Goal: Contribute content

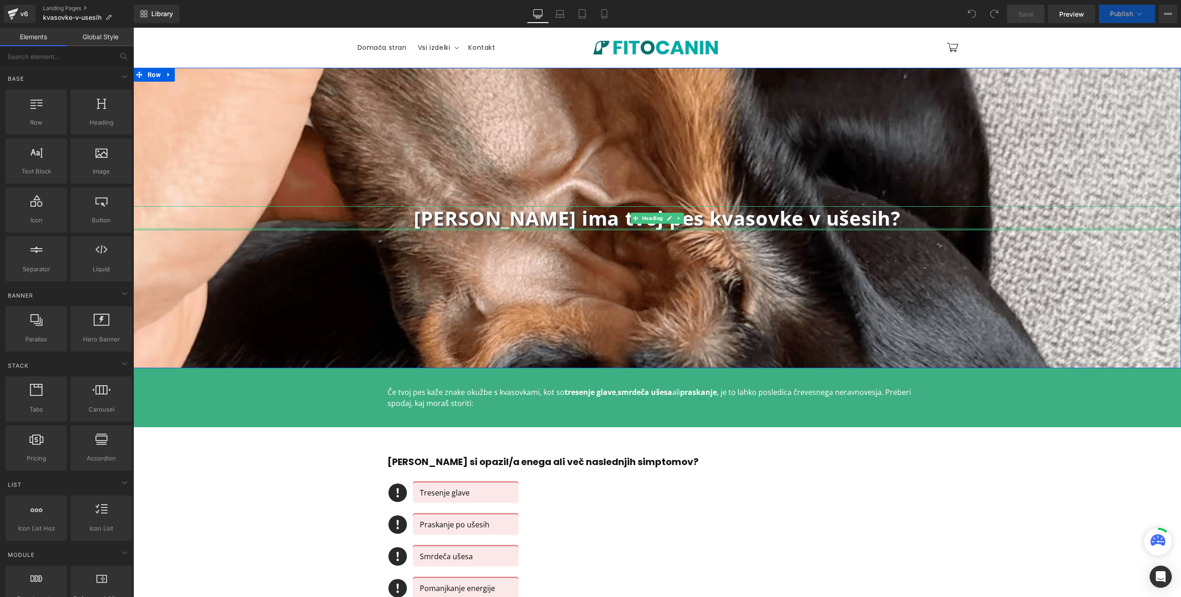
click at [567, 228] on div at bounding box center [657, 229] width 1048 height 2
click at [567, 228] on b "[PERSON_NAME] ima tvoj pes kvasovke v ušesih?" at bounding box center [657, 218] width 487 height 26
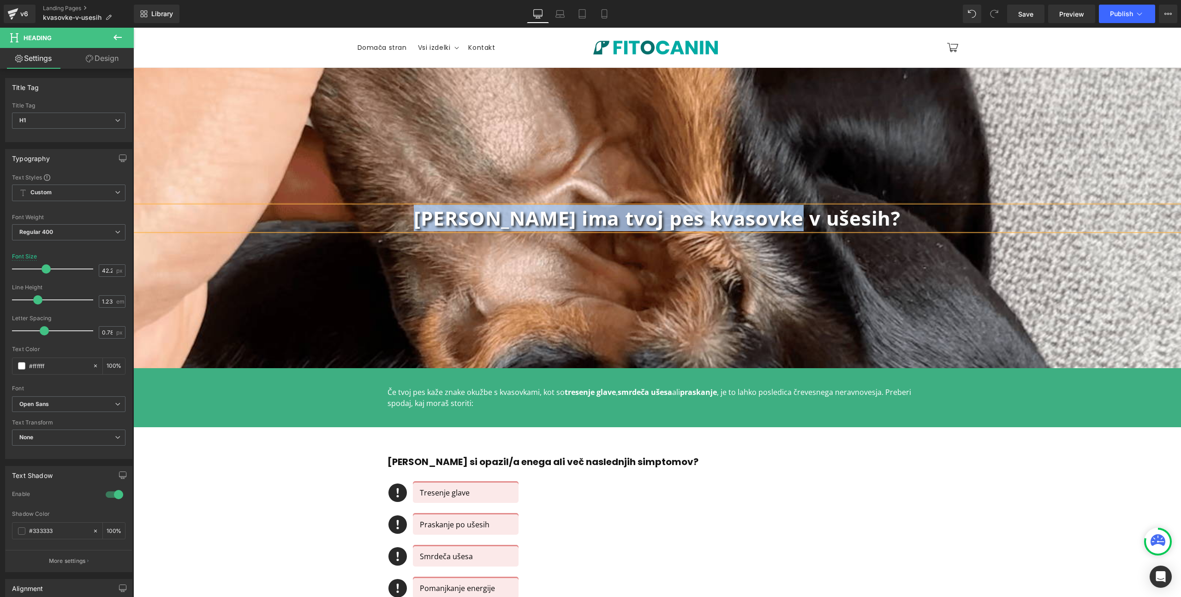
click at [531, 213] on b "[PERSON_NAME] ima tvoj pes kvasovke v ušesih?" at bounding box center [657, 218] width 487 height 26
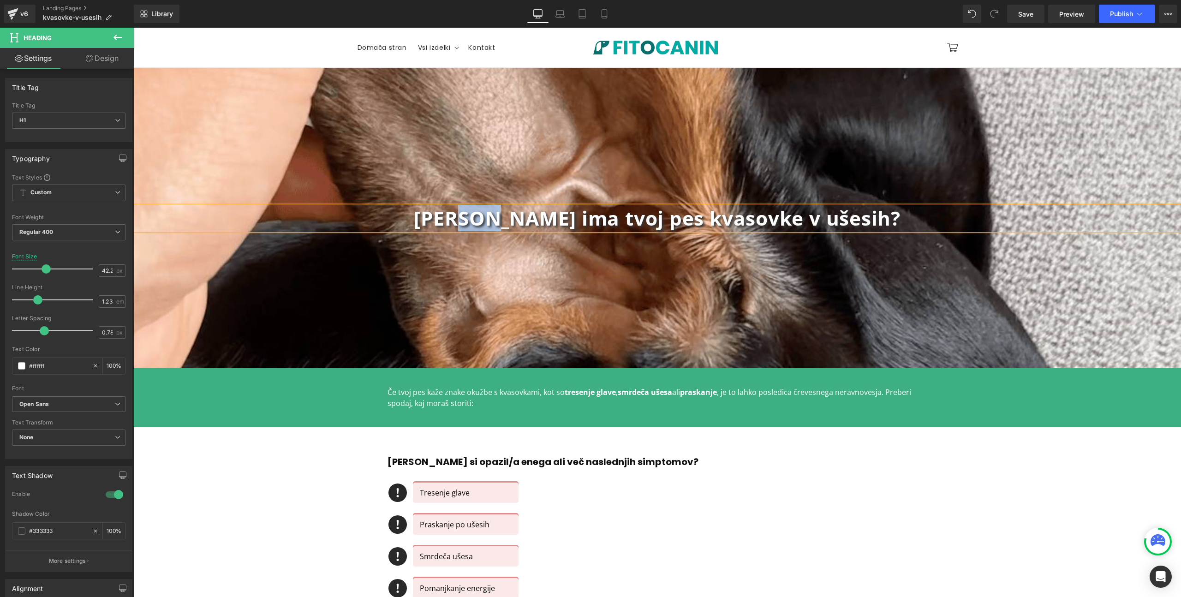
click at [531, 213] on b "[PERSON_NAME] ima tvoj pes kvasovke v ušesih?" at bounding box center [657, 218] width 487 height 26
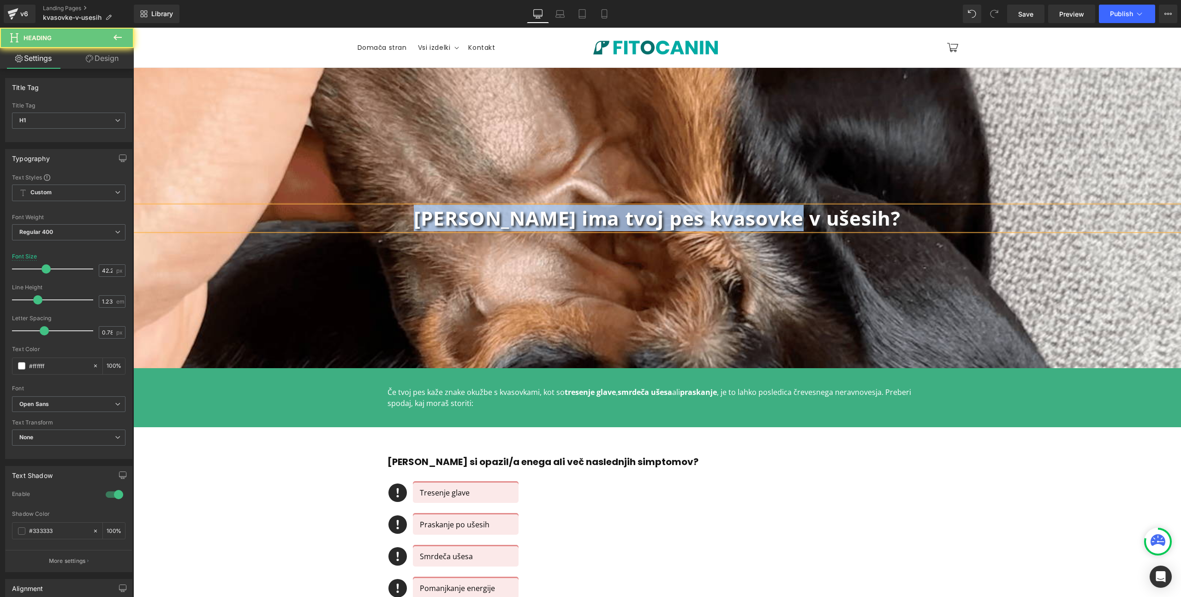
copy b "[PERSON_NAME] ima tvoj pes kvasovke v ušesih?"
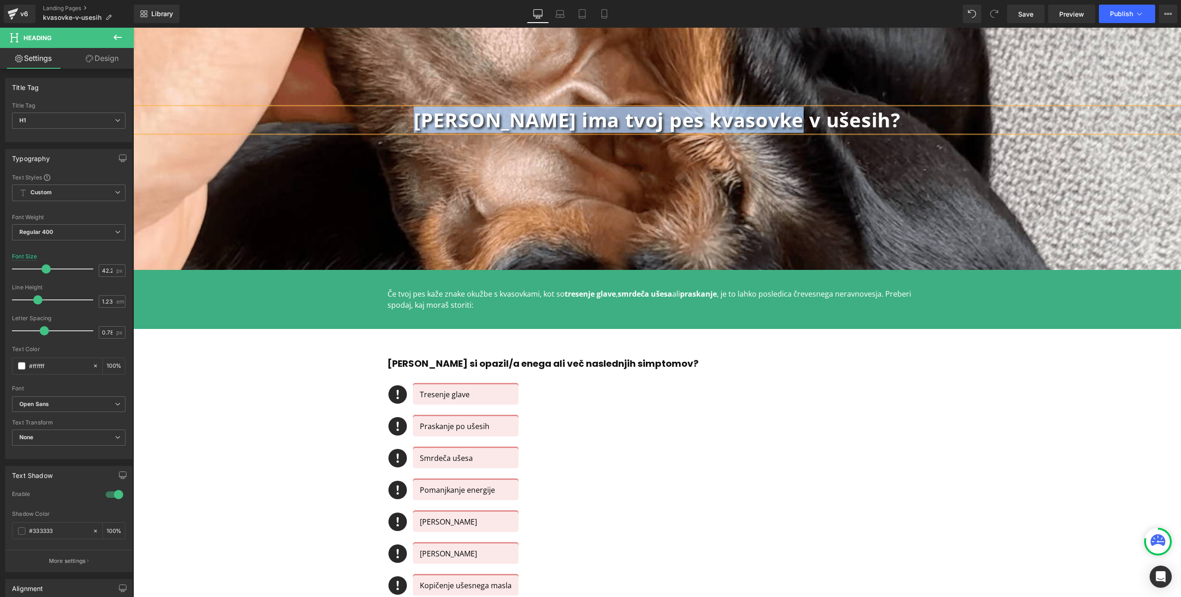
scroll to position [103, 0]
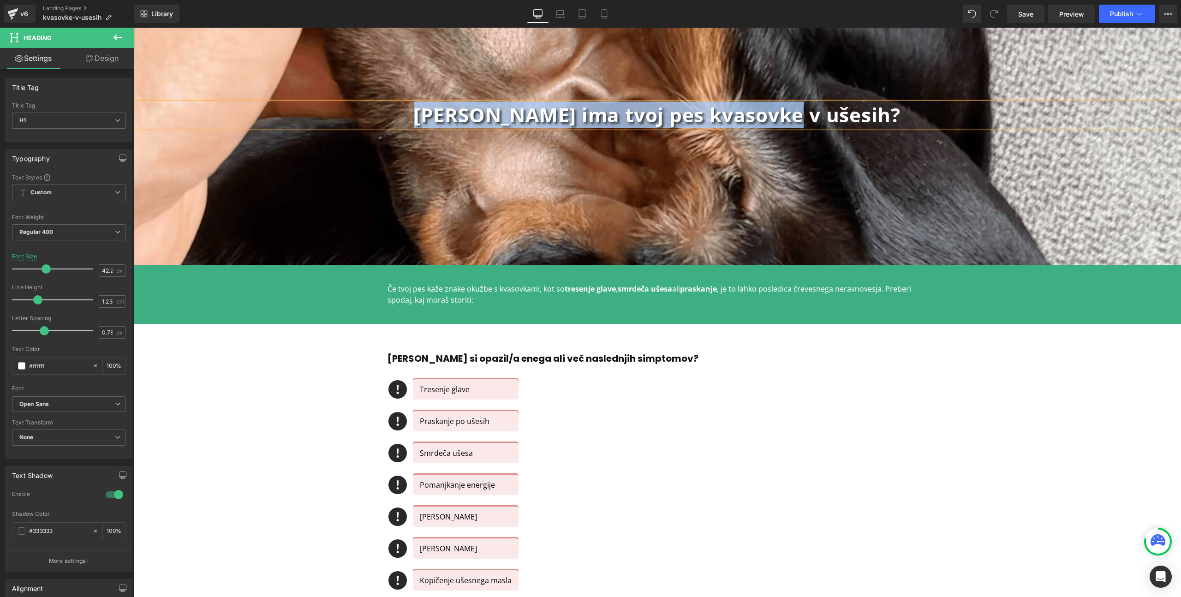
click at [433, 386] on div "Tresenje glave Text Block" at bounding box center [466, 389] width 106 height 20
click at [433, 386] on p "Tresenje glave" at bounding box center [466, 389] width 92 height 11
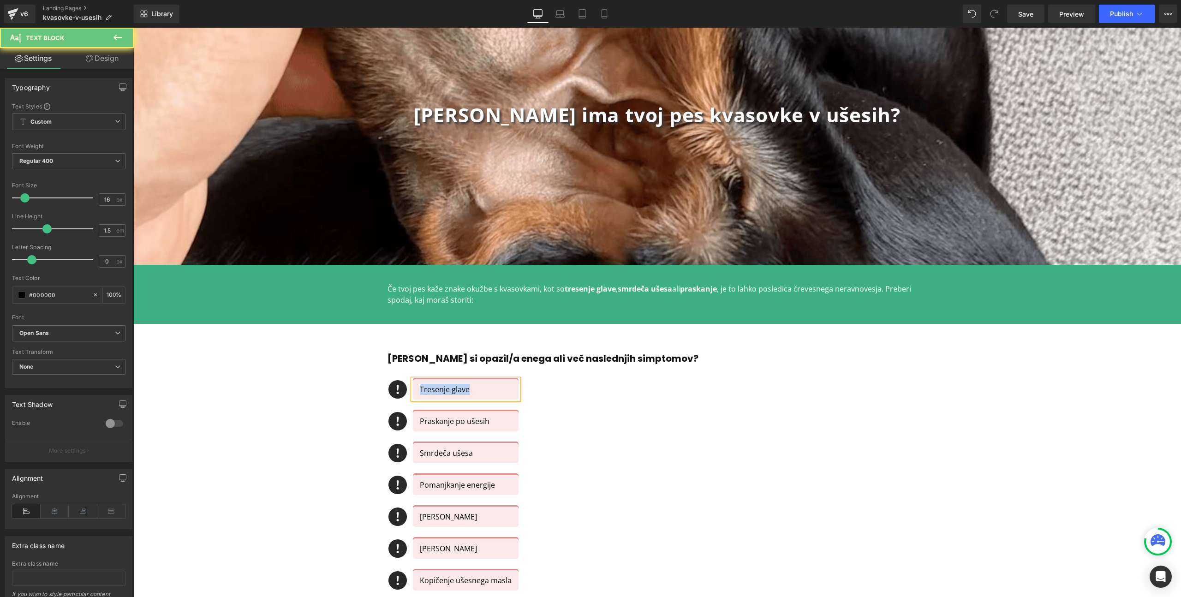
copy p "Tresenje glave"
click at [440, 423] on span at bounding box center [441, 421] width 10 height 11
click at [422, 423] on p "Praskanje po ušesih" at bounding box center [466, 421] width 92 height 11
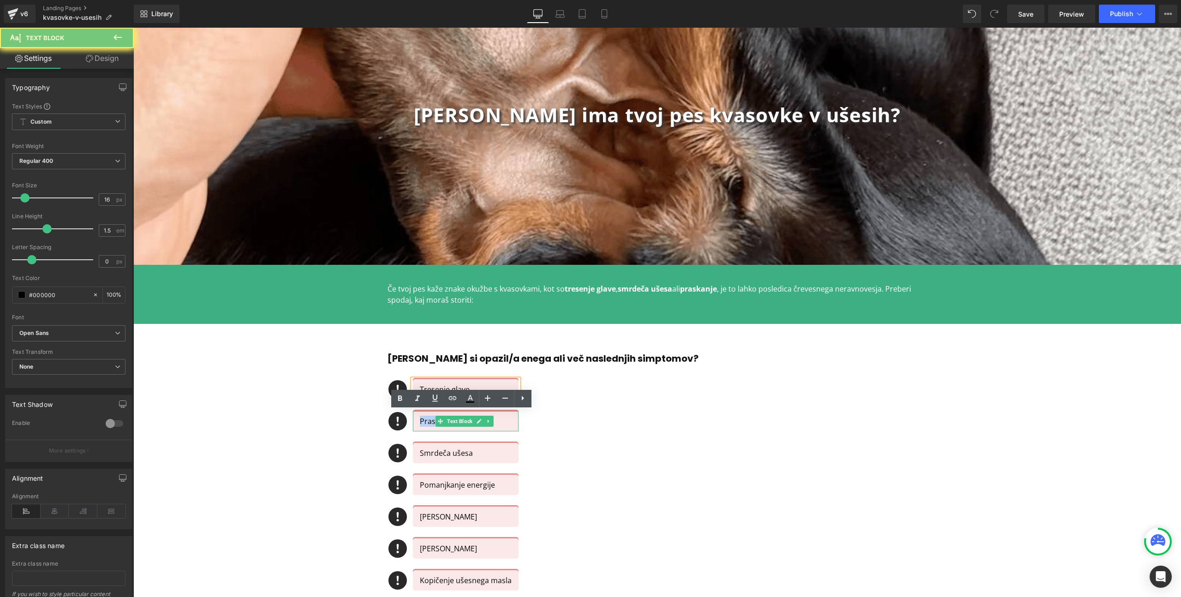
click at [422, 423] on p "Praskanje po ušesih" at bounding box center [466, 421] width 92 height 11
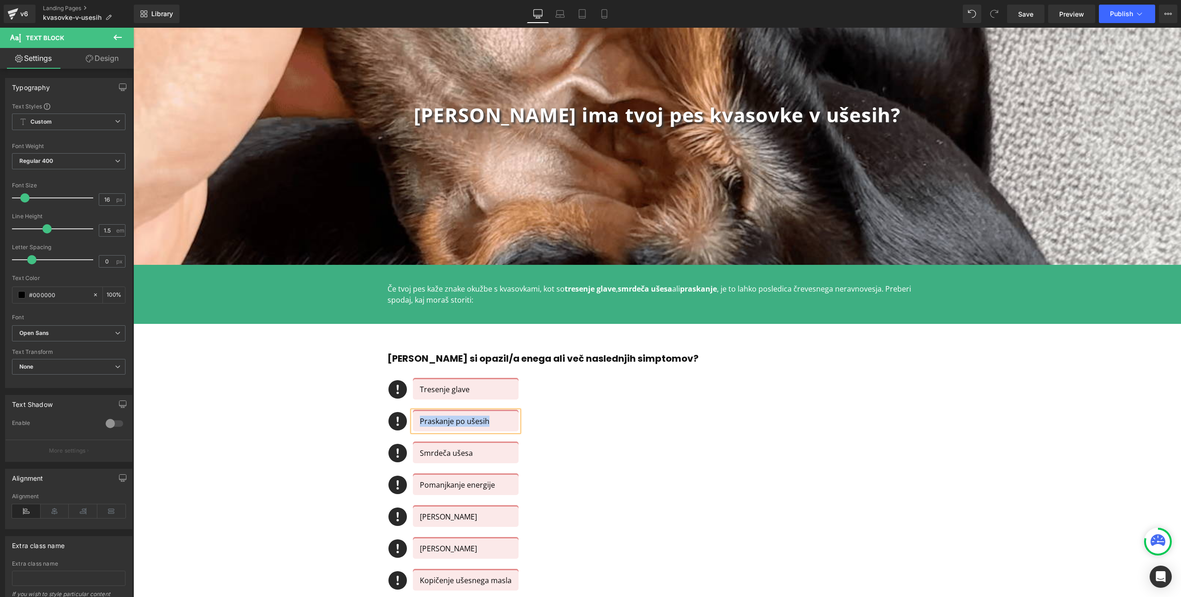
copy p "Praskanje po ušesih"
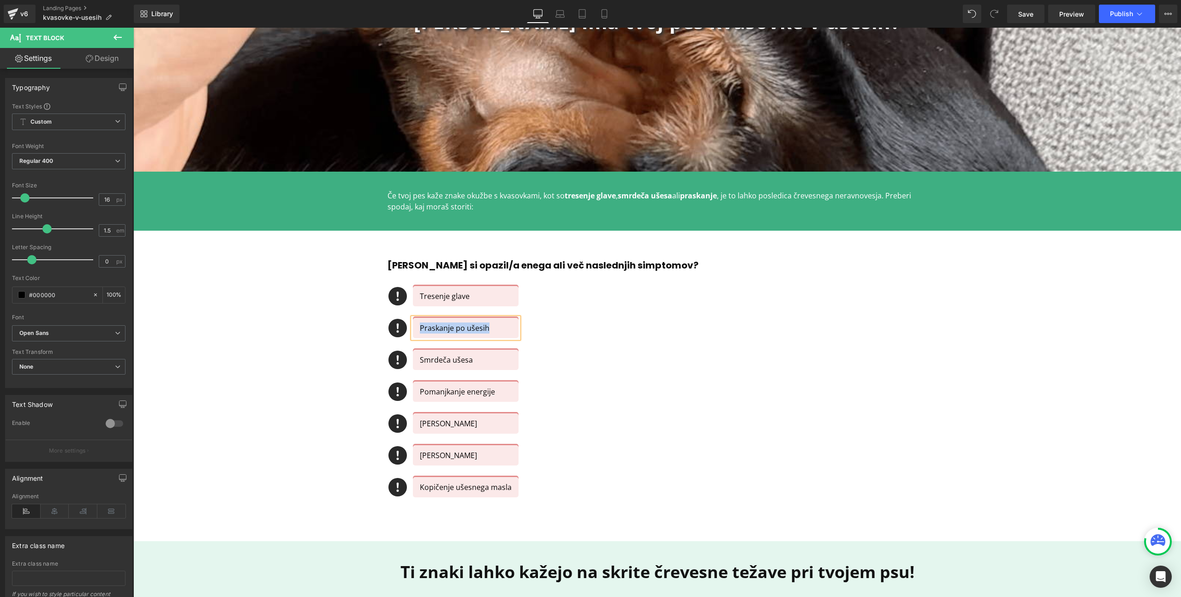
scroll to position [211, 0]
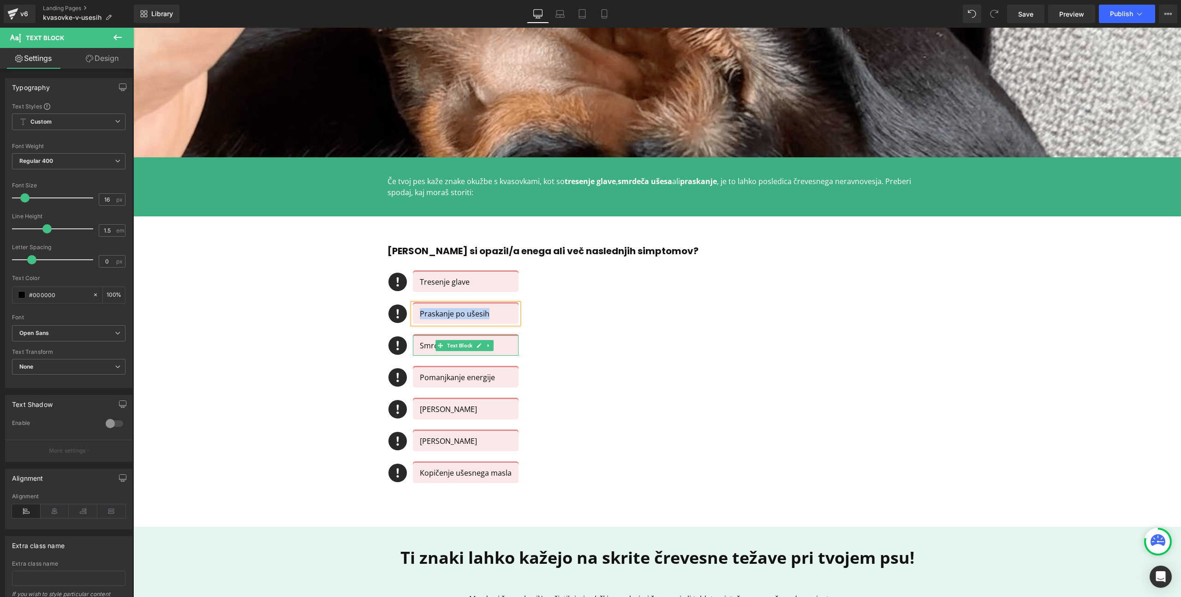
click at [429, 344] on p "Smrdeča ušesa" at bounding box center [466, 345] width 92 height 11
copy p "Smrdeča ušesa"
click at [425, 474] on p "Kopičenje ušesnega masla" at bounding box center [466, 472] width 92 height 11
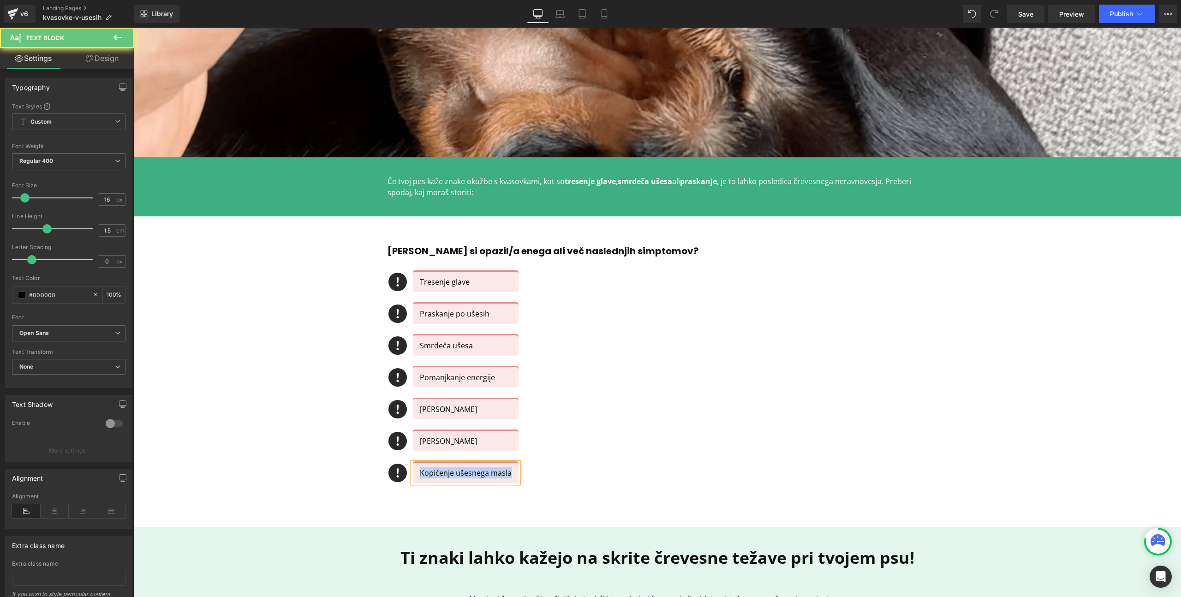
copy p "Kopičenje ušesnega masla"
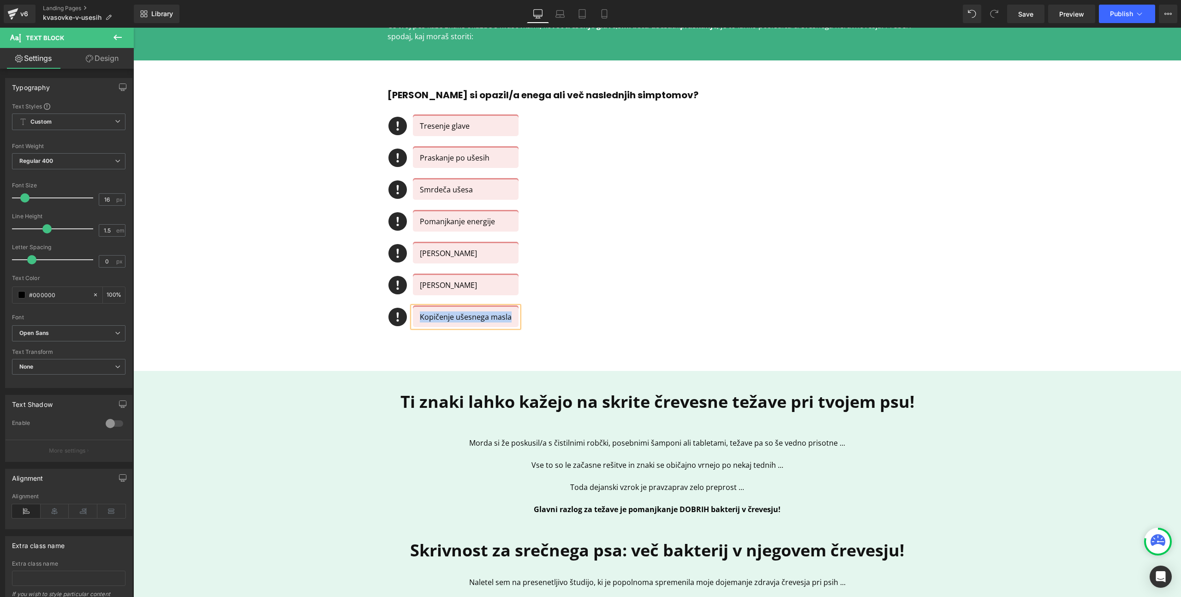
scroll to position [63, 0]
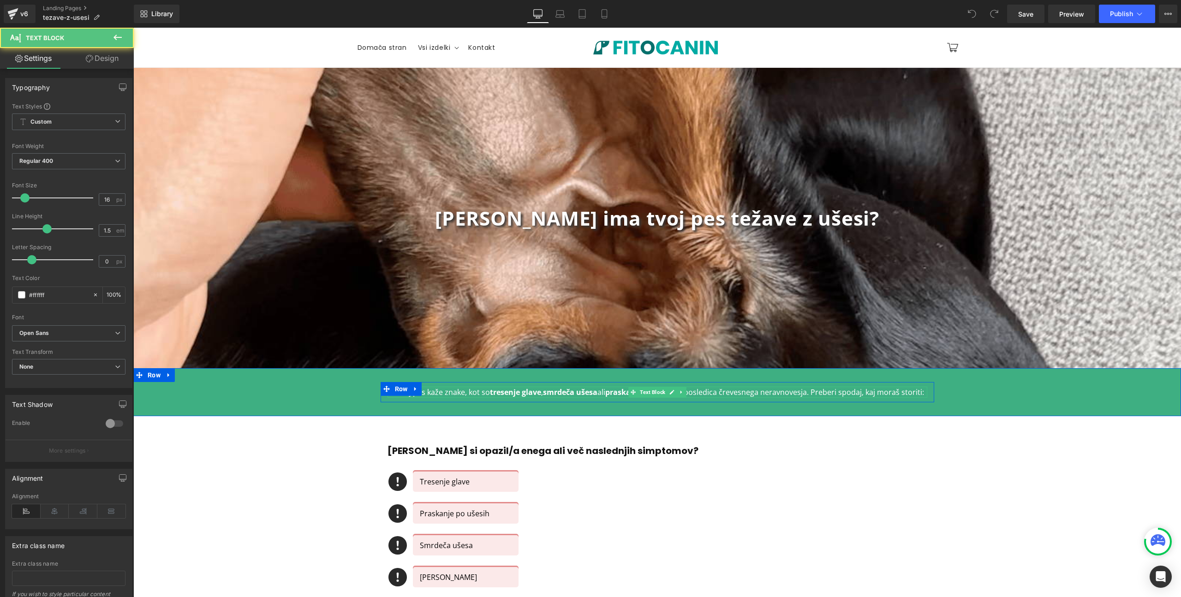
click at [451, 392] on p "Če tvoj pes kaže znake, kot so tresenje glave , smrdeča ušesa ali praskanje , j…" at bounding box center [658, 392] width 540 height 11
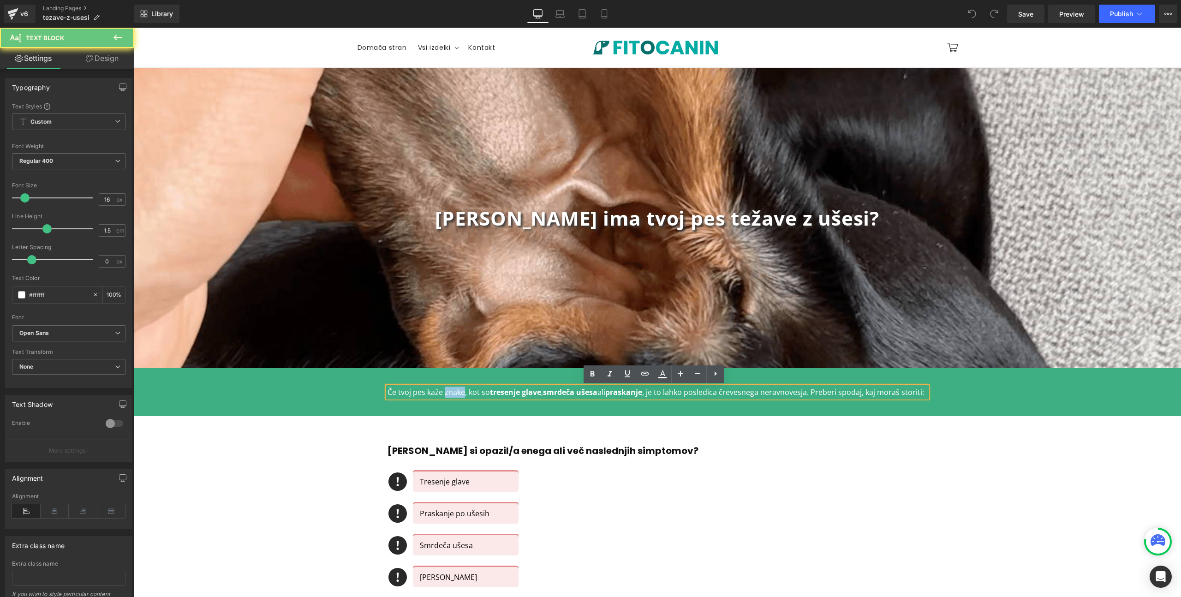
click at [451, 392] on p "Če tvoj pes kaže znake, kot so tresenje glave , smrdeča ušesa ali praskanje , j…" at bounding box center [658, 392] width 540 height 11
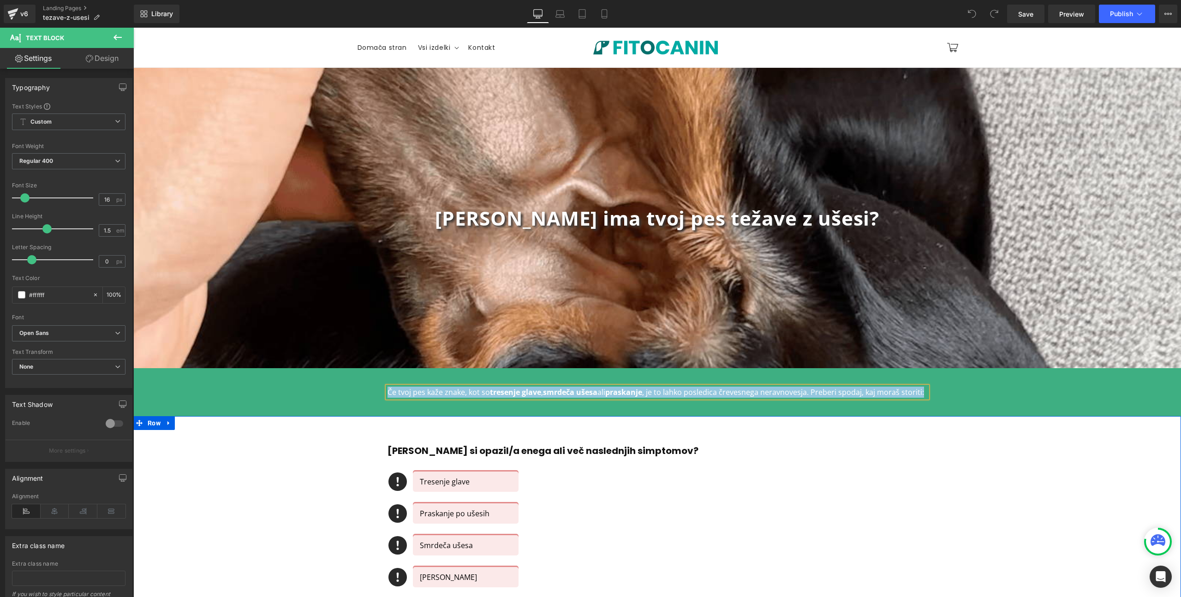
copy p "Če tvoj pes kaže znake, kot so tresenje glave , smrdeča ušesa ali praskanje , j…"
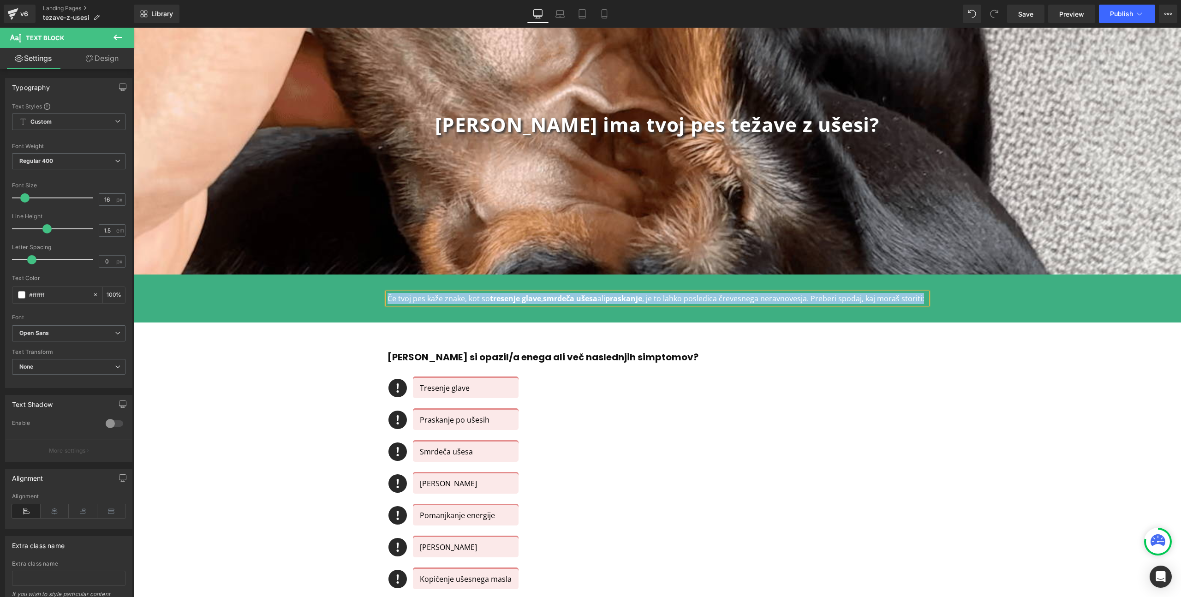
scroll to position [136, 0]
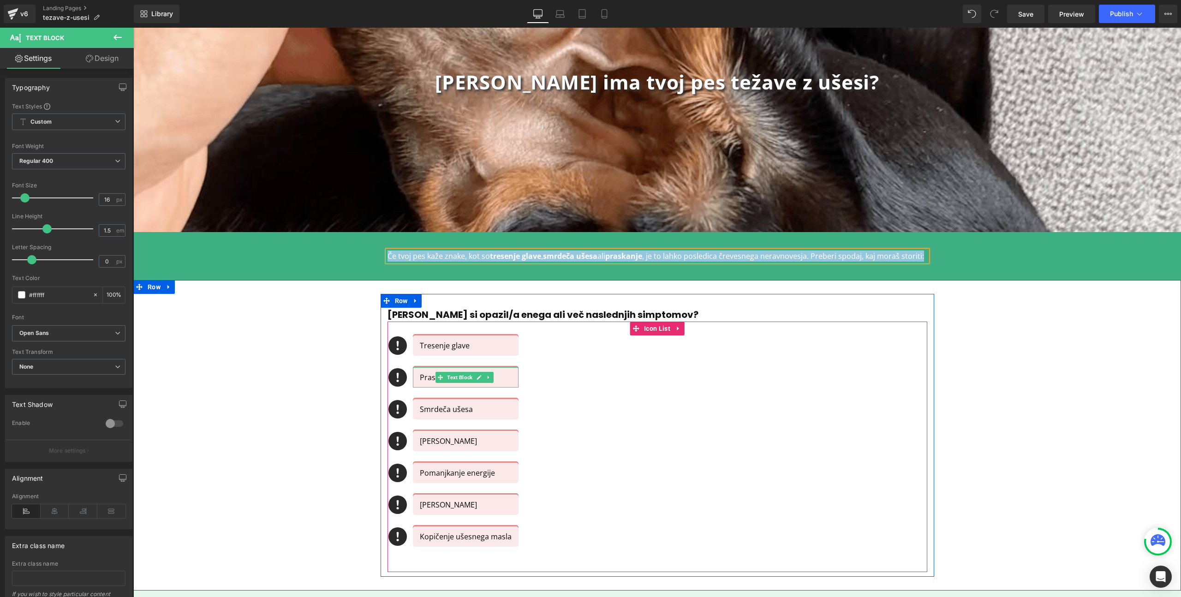
click at [509, 378] on div "Praskanje po ušesih" at bounding box center [466, 377] width 106 height 20
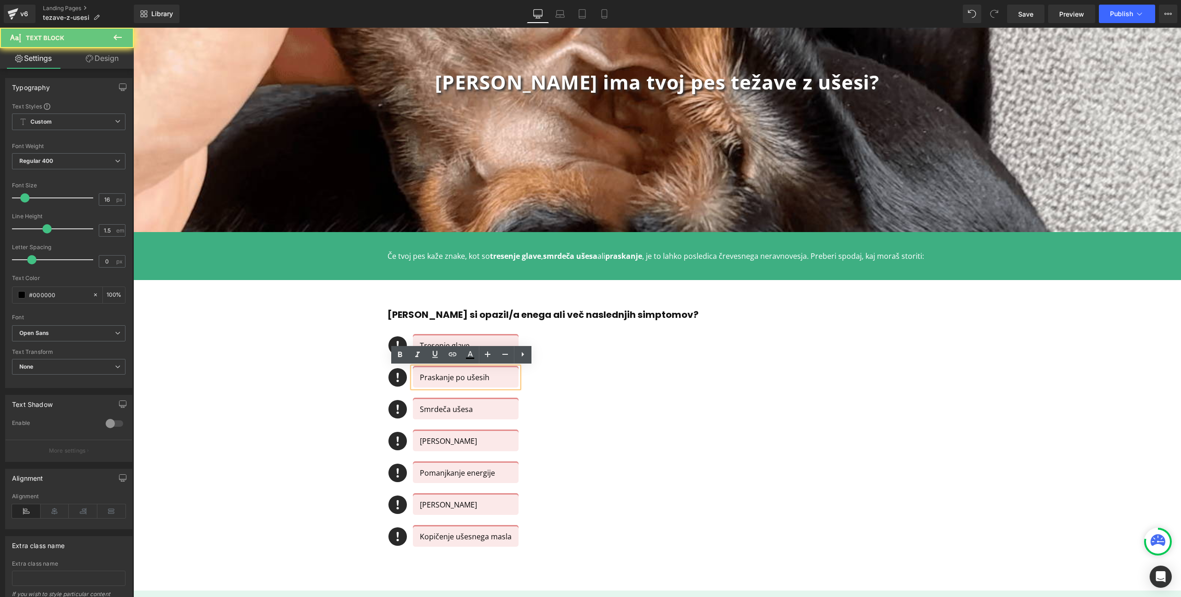
click at [427, 378] on p "Praskanje po ušesih" at bounding box center [466, 377] width 92 height 11
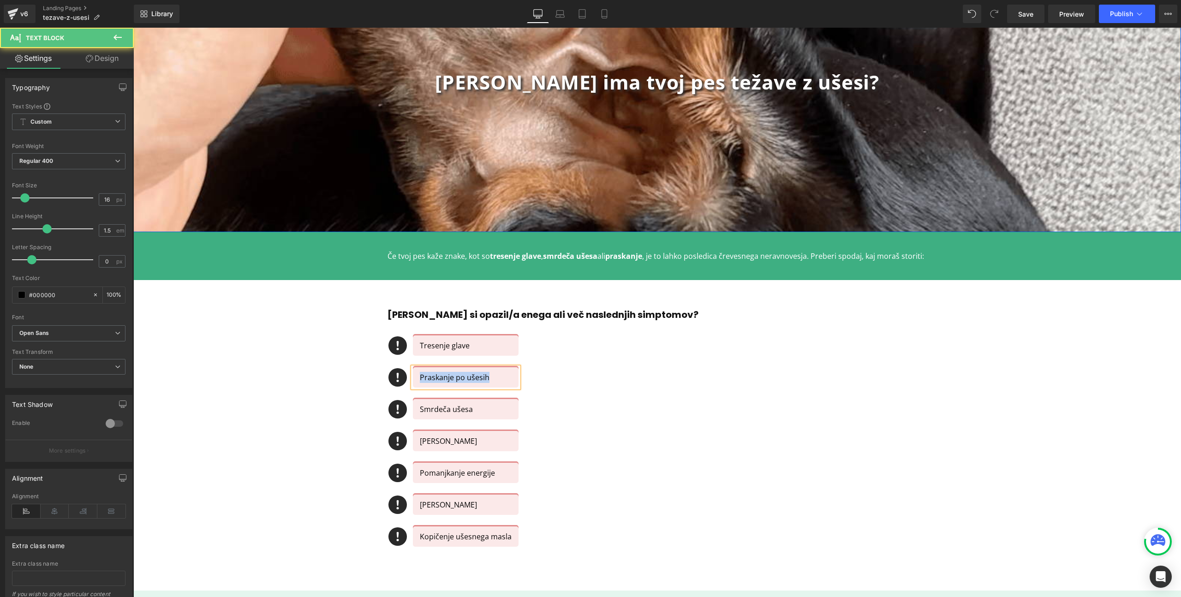
copy p "Praskanje po ušesih"
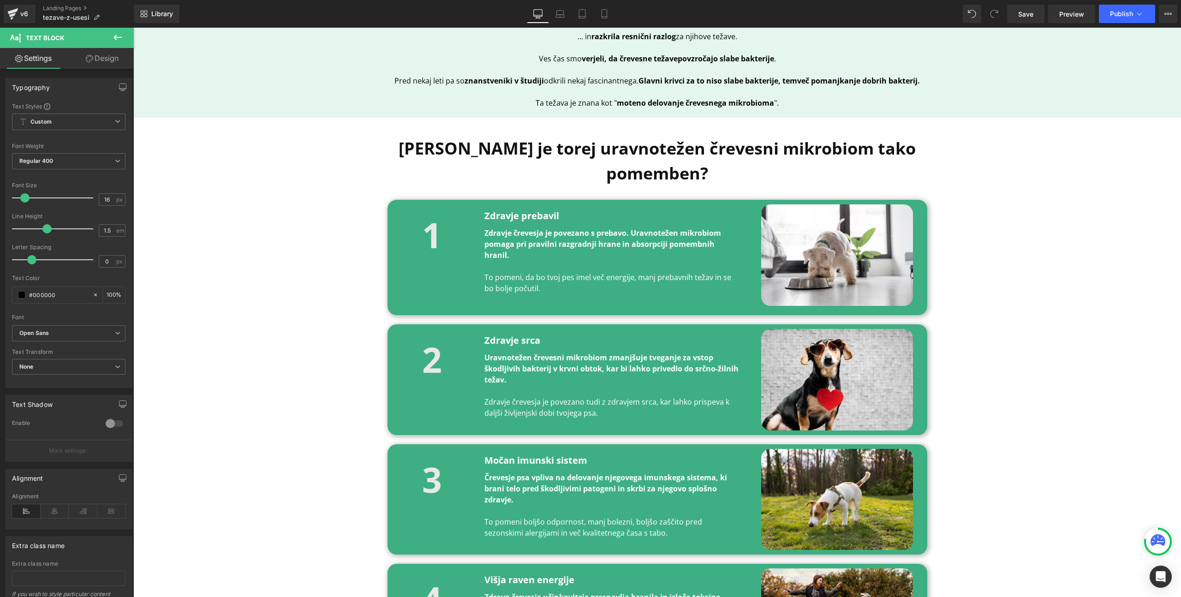
scroll to position [1094, 0]
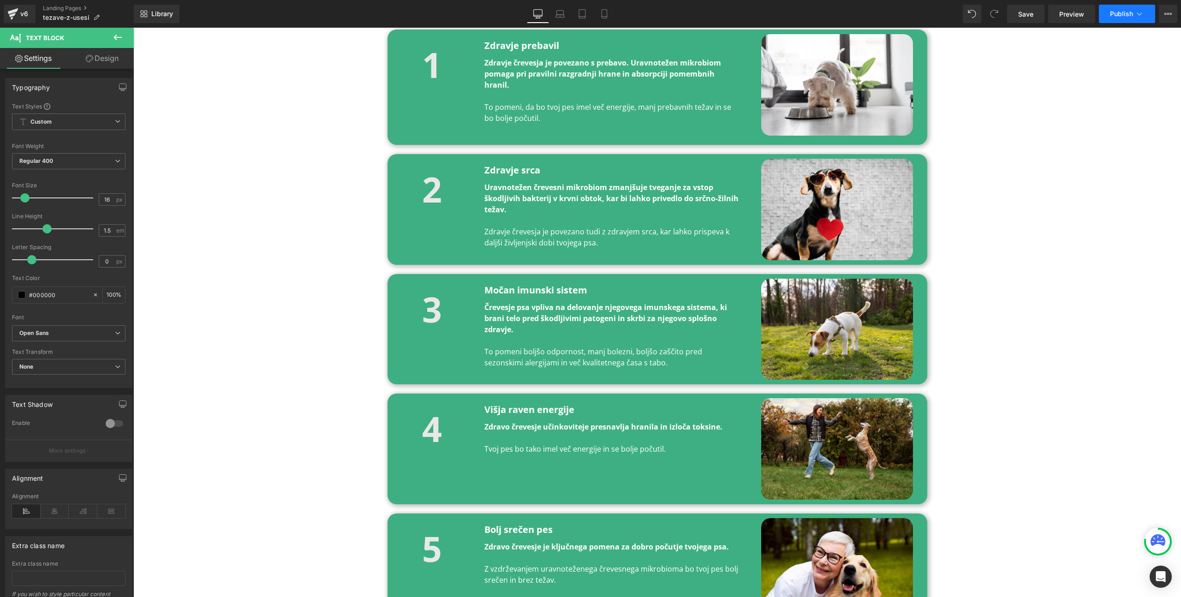
click at [1121, 18] on button "Publish" at bounding box center [1127, 14] width 56 height 18
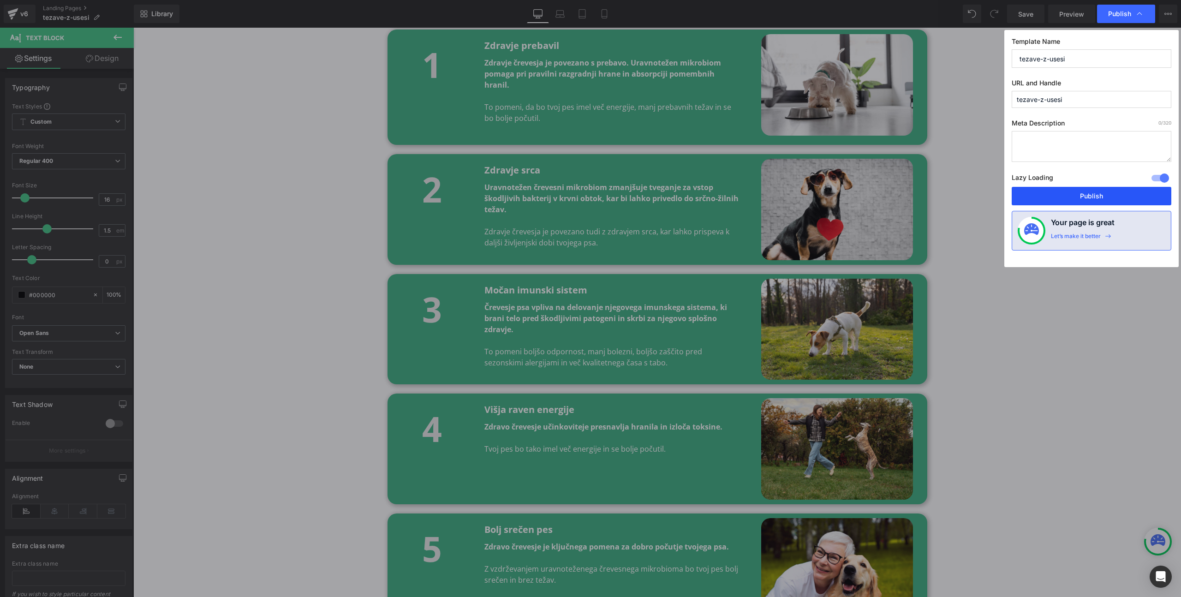
click at [1059, 197] on button "Publish" at bounding box center [1092, 196] width 160 height 18
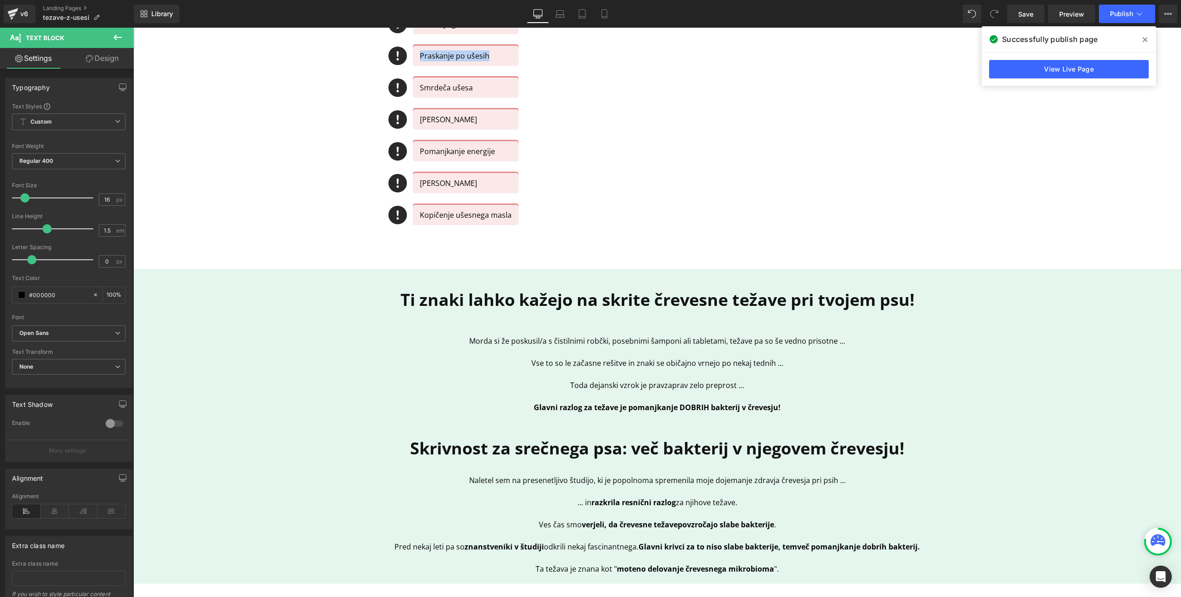
click at [614, 216] on div "Icon Tresenje glave Text Block Icon Praskanje po ušesih Text Block Icon Smrdeča…" at bounding box center [658, 125] width 540 height 223
